Goal: Task Accomplishment & Management: Manage account settings

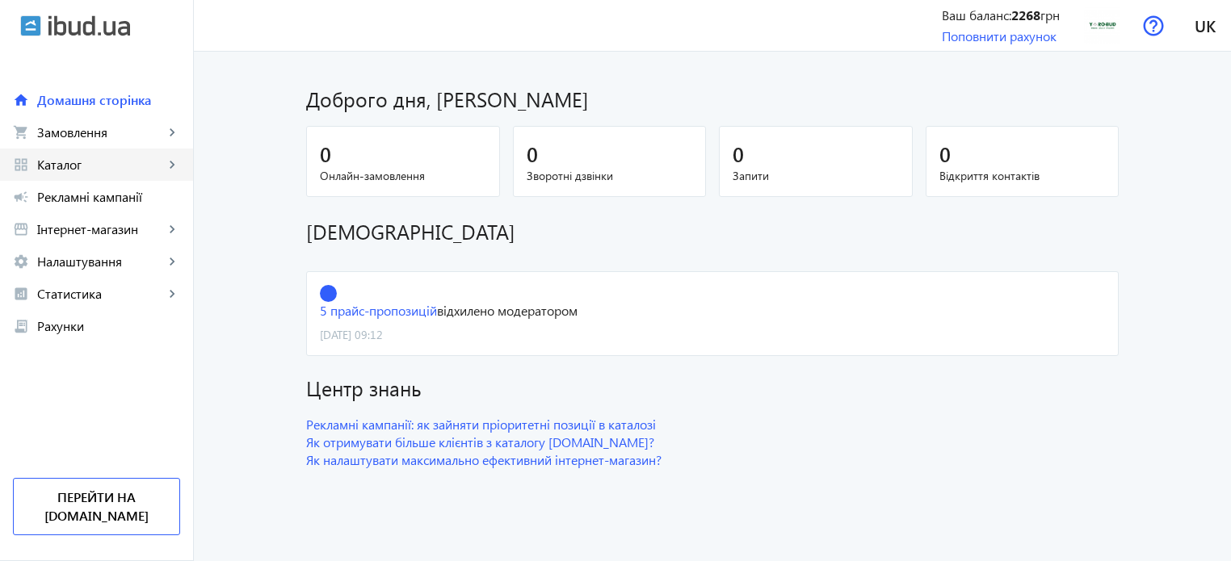
click at [88, 174] on link "grid_view Каталог keyboard_arrow_right" at bounding box center [96, 165] width 193 height 32
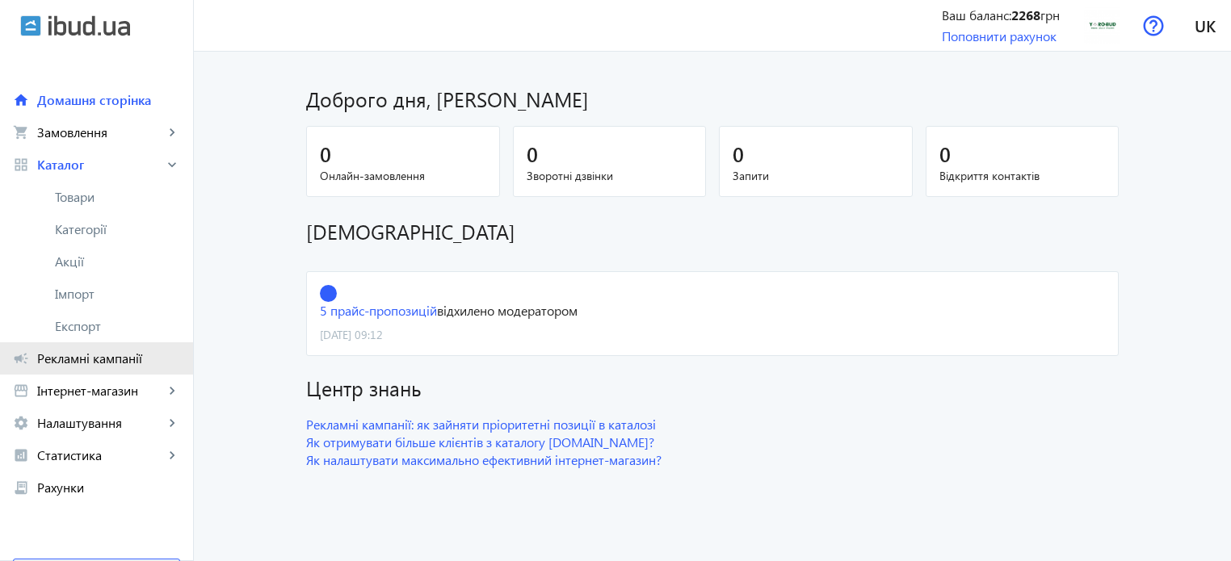
click at [60, 358] on span "Рекламні кампанії" at bounding box center [108, 358] width 143 height 16
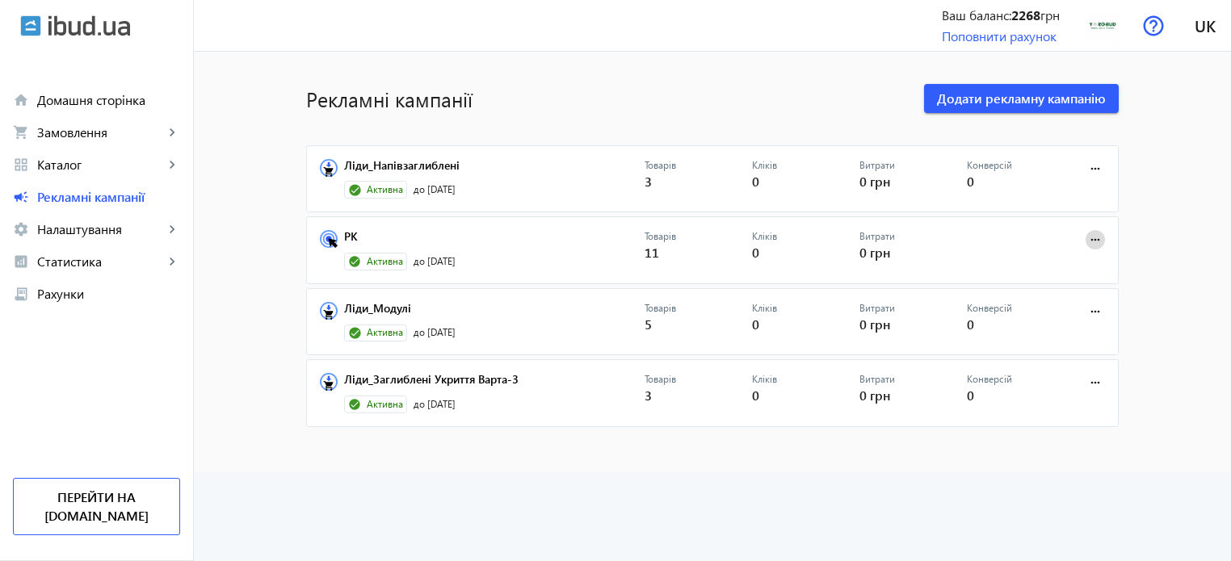
click at [1098, 236] on mat-icon "more_horiz" at bounding box center [1095, 240] width 18 height 18
click at [433, 261] on div at bounding box center [615, 280] width 1231 height 561
click at [344, 235] on link "РК" at bounding box center [494, 241] width 300 height 23
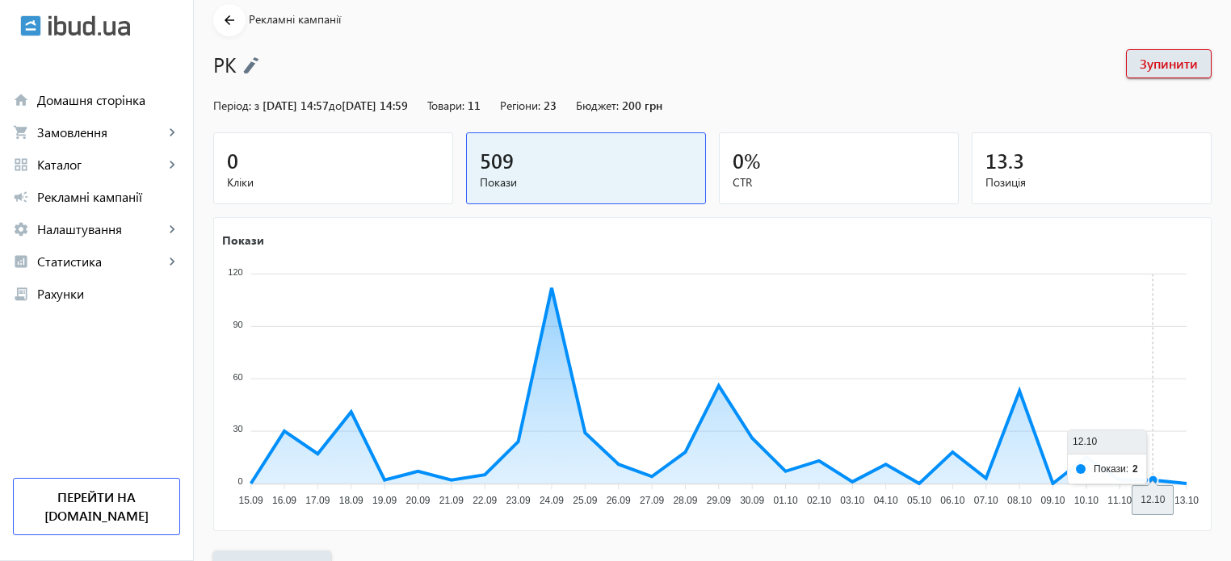
scroll to position [219, 0]
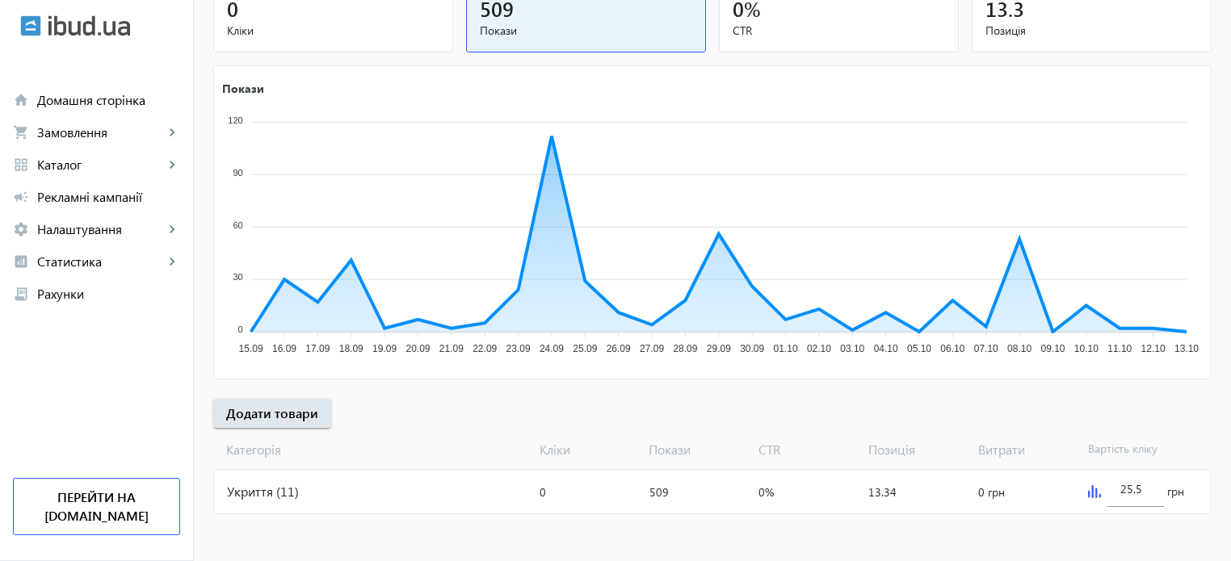
click at [1097, 494] on img at bounding box center [1094, 491] width 13 height 13
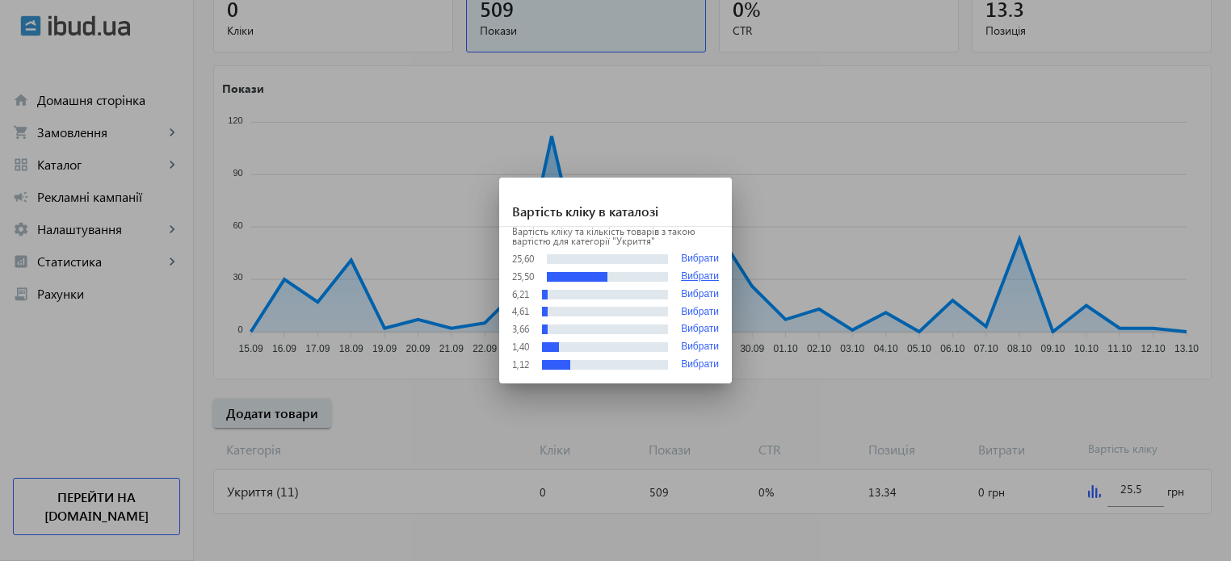
click at [706, 274] on button "Вибрати" at bounding box center [700, 276] width 38 height 11
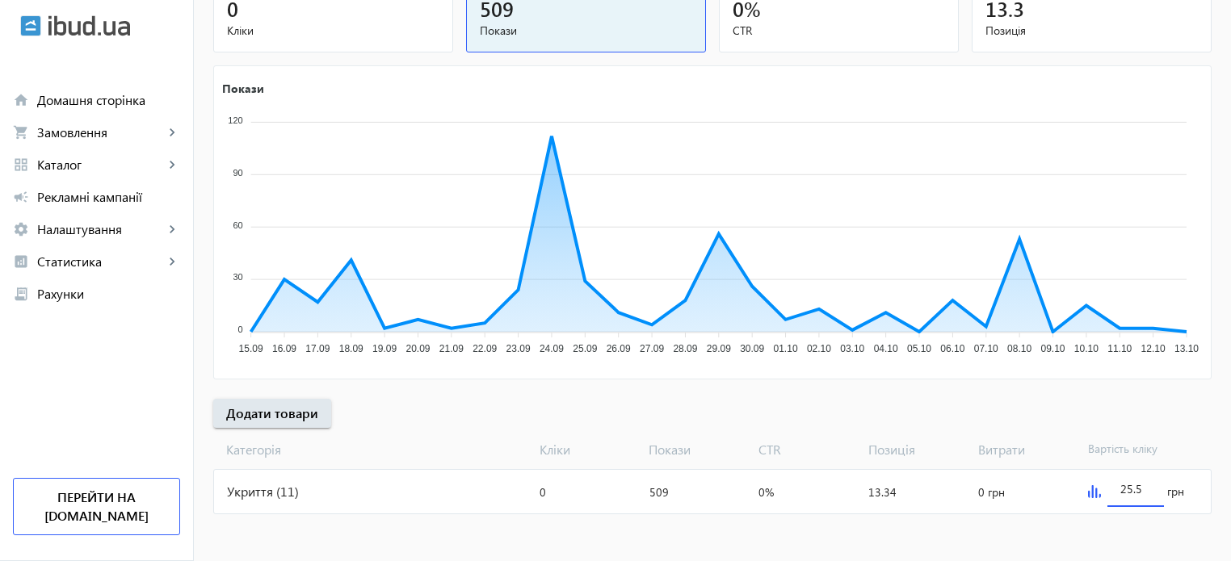
click at [1126, 484] on input "25.5" at bounding box center [1135, 488] width 31 height 15
click at [1088, 488] on img at bounding box center [1094, 491] width 13 height 13
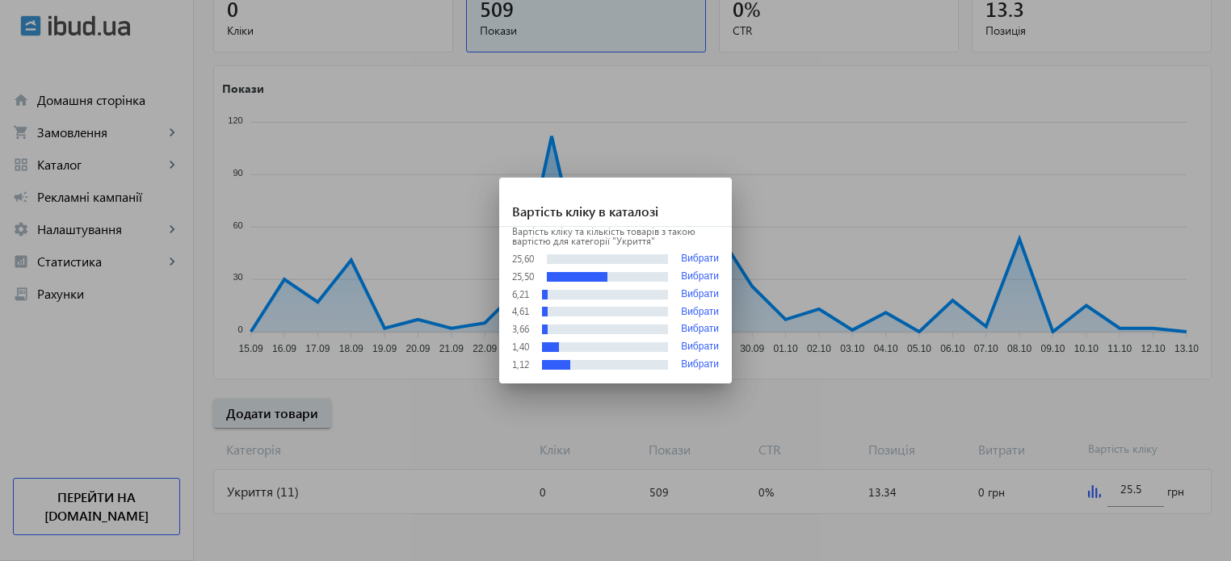
scroll to position [0, 0]
click at [517, 397] on div at bounding box center [615, 280] width 1231 height 561
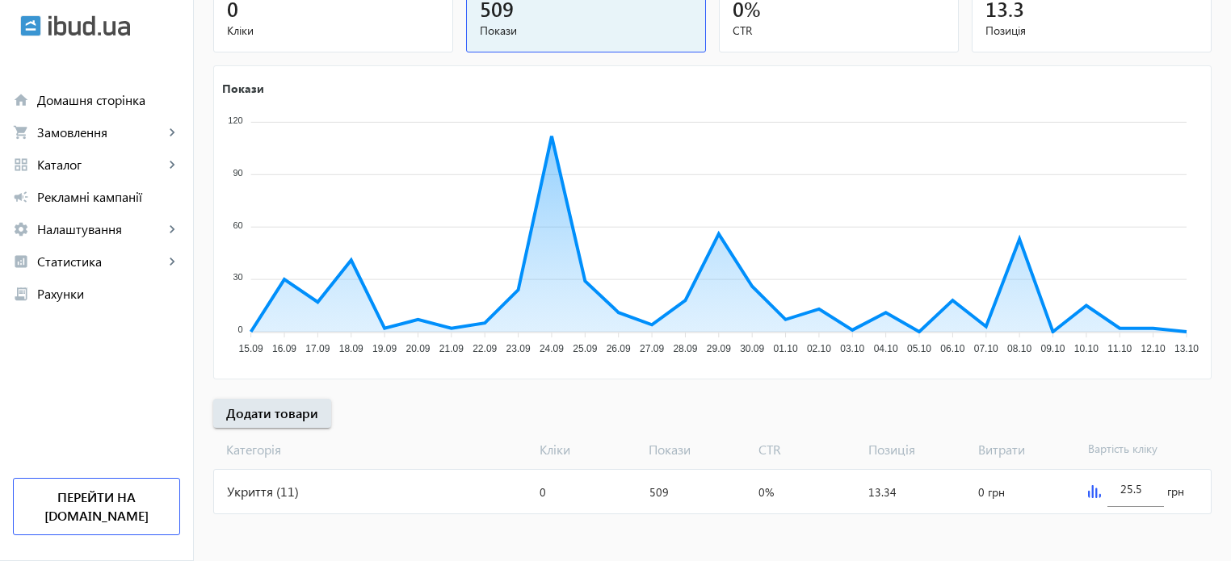
scroll to position [219, 0]
